Goal: Information Seeking & Learning: Check status

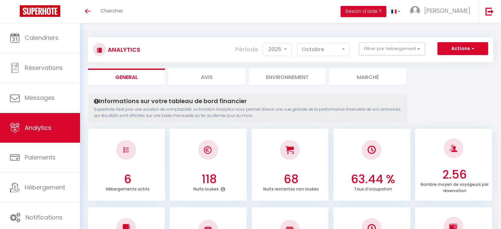
select select "2025"
click at [323, 47] on select "[PERSON_NAME] Mars [PERSON_NAME] Juin Juillet Août Septembre Octobre Novembre D…" at bounding box center [323, 49] width 53 height 13
select select "9"
click at [297, 43] on select "[PERSON_NAME] Mars [PERSON_NAME] Juin Juillet Août Septembre Octobre Novembre D…" at bounding box center [323, 49] width 53 height 13
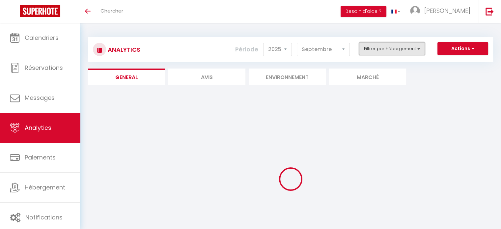
click at [395, 48] on button "Filtrer par hébergement" at bounding box center [392, 48] width 66 height 13
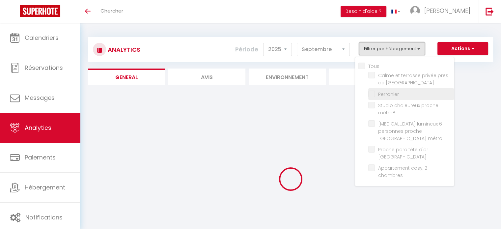
checkbox input "false"
checkbox Vichy "false"
checkbox input "false"
checkbox métroB "false"
checkbox métro "false"
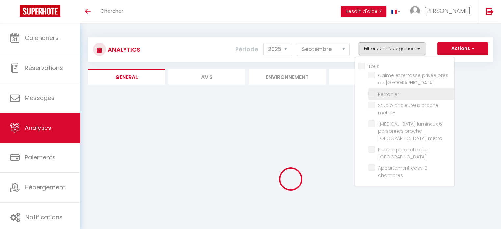
checkbox Lyon "false"
checkbox chambres "false"
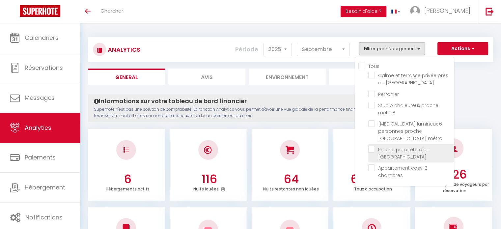
click at [372, 146] on Lyon "checkbox" at bounding box center [411, 149] width 86 height 7
checkbox Lyon "true"
checkbox Vichy "false"
checkbox input "false"
checkbox métroB "false"
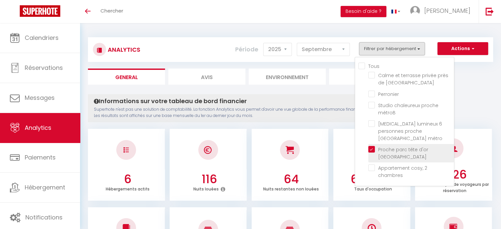
checkbox métro "false"
checkbox chambres "false"
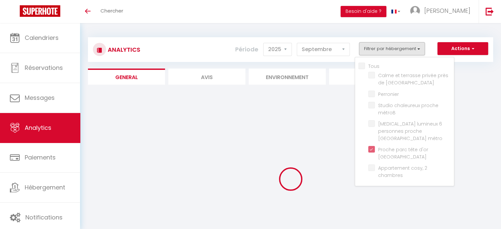
checkbox Vichy "false"
checkbox input "false"
checkbox métroB "false"
checkbox métro "false"
checkbox chambres "false"
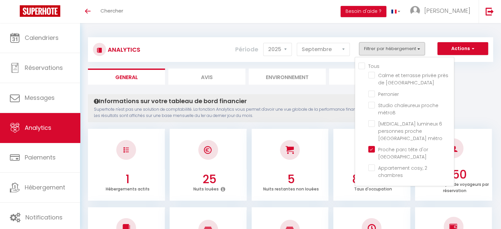
click at [312, 108] on p "Superhote n'est pas une solution de comptabilité. La fonction Analytics vous pe…" at bounding box center [247, 112] width 307 height 13
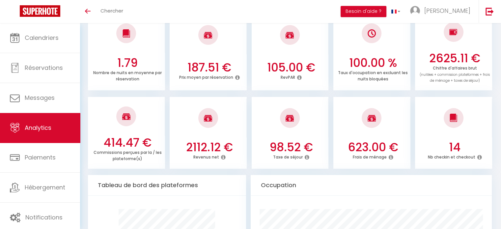
scroll to position [185, 0]
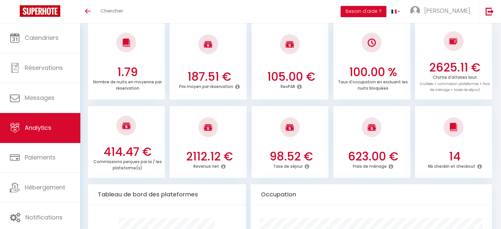
click at [222, 167] on icon at bounding box center [223, 166] width 5 height 5
click at [326, 128] on div at bounding box center [290, 127] width 77 height 39
click at [223, 166] on icon at bounding box center [223, 166] width 5 height 5
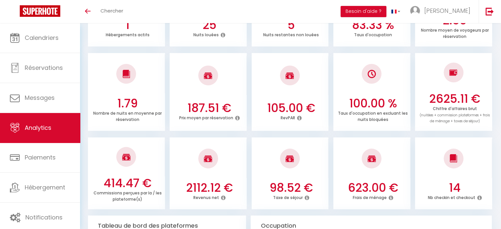
scroll to position [154, 0]
